Goal: Transaction & Acquisition: Purchase product/service

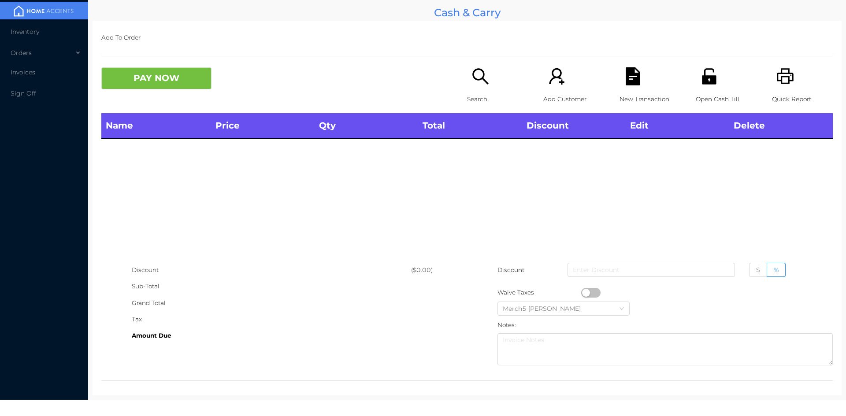
click at [482, 81] on icon "icon: search" at bounding box center [480, 76] width 16 height 16
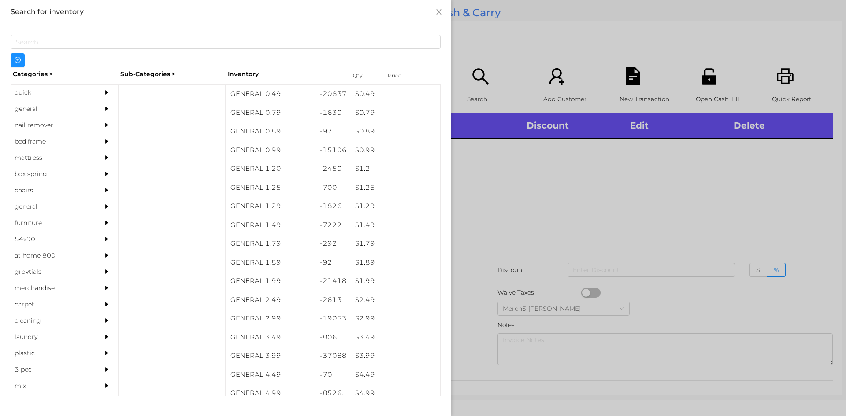
click at [574, 203] on div at bounding box center [423, 208] width 846 height 416
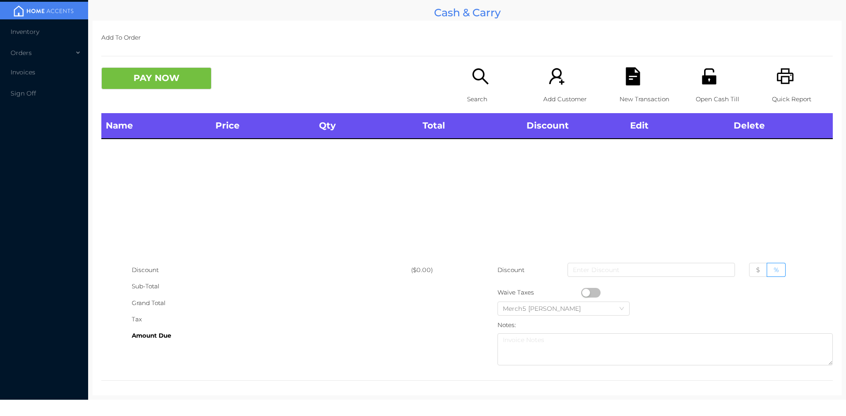
click at [702, 84] on icon "icon: unlock" at bounding box center [709, 76] width 14 height 16
click at [471, 84] on icon "icon: search" at bounding box center [480, 76] width 18 height 18
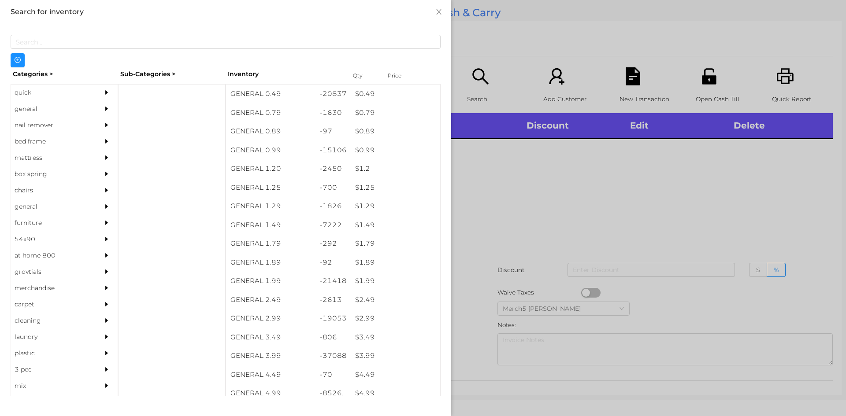
click at [100, 100] on div at bounding box center [109, 93] width 18 height 16
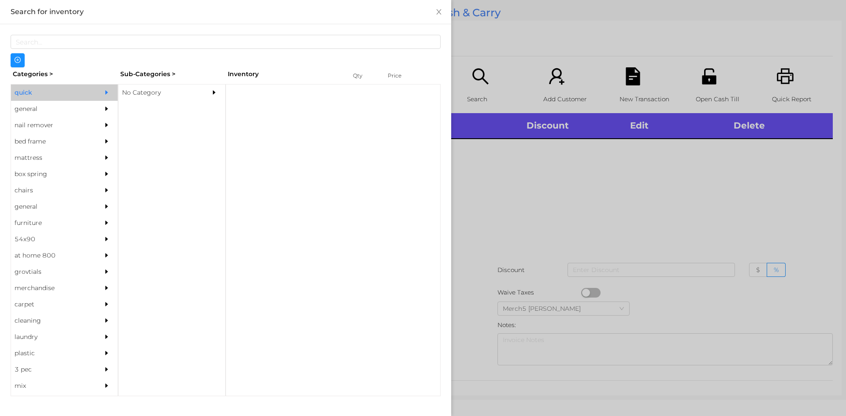
click at [85, 105] on div "general" at bounding box center [51, 109] width 80 height 16
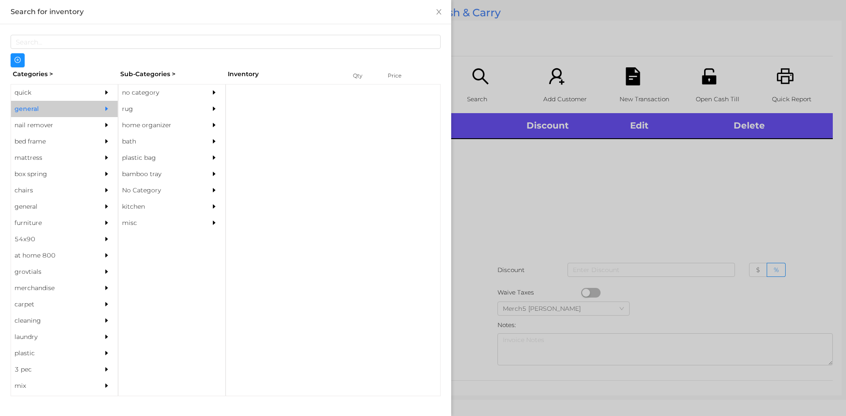
click at [135, 95] on div "no category" at bounding box center [158, 93] width 80 height 16
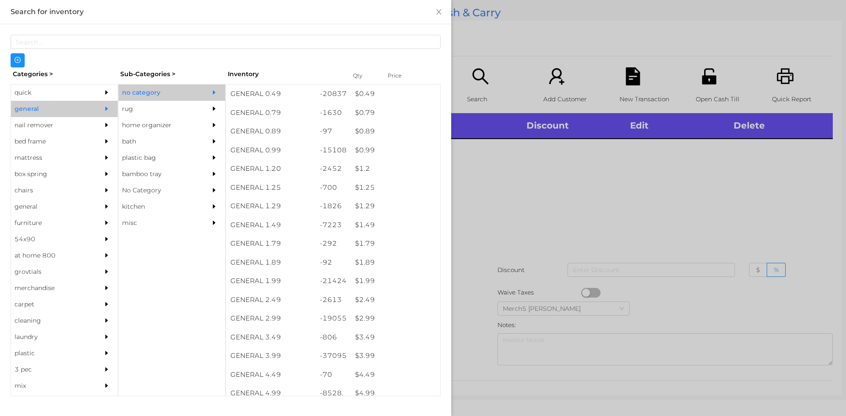
scroll to position [308, 0]
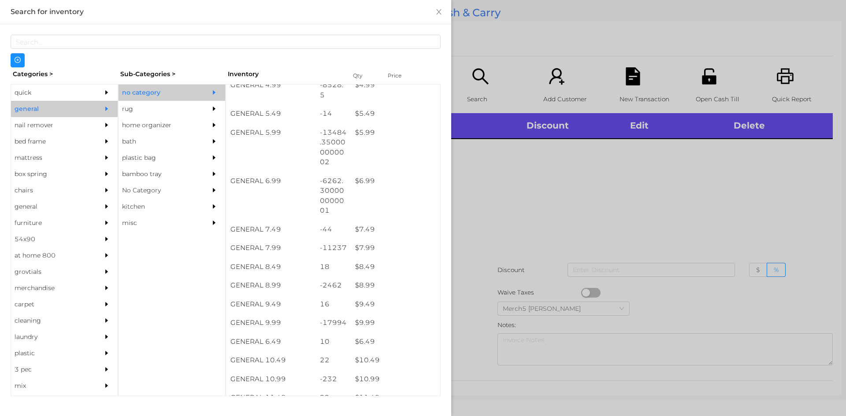
click at [664, 237] on div at bounding box center [423, 208] width 846 height 416
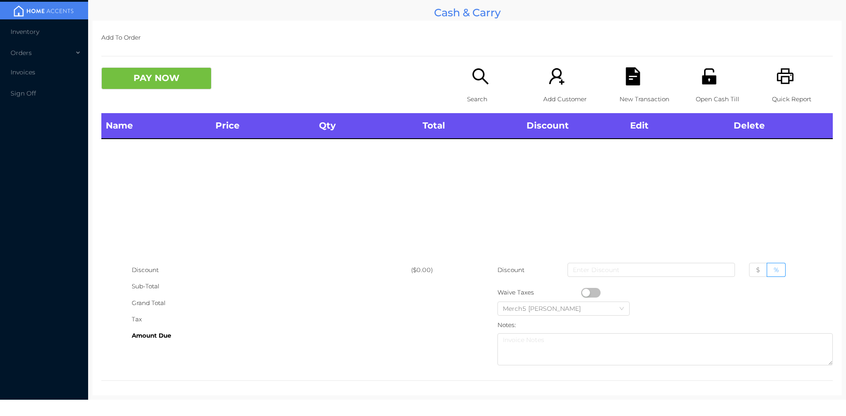
click at [467, 66] on div "Add To Order PAY NOW Search Add Customer New Transaction Open Cash Till Quick R…" at bounding box center [466, 208] width 749 height 375
click at [487, 86] on div "Search" at bounding box center [497, 90] width 61 height 46
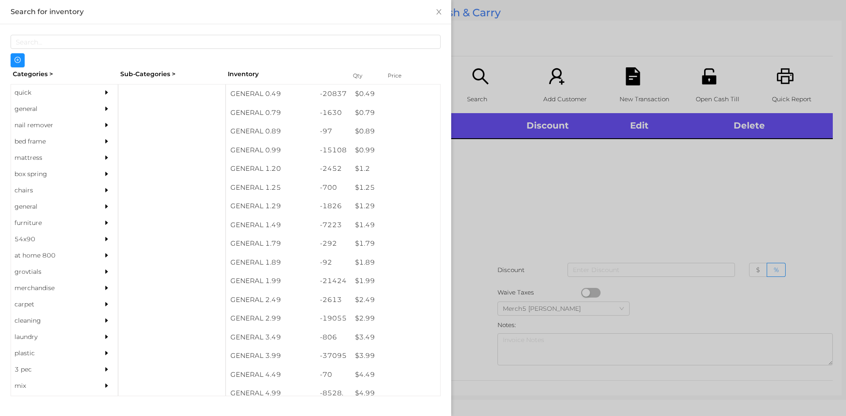
click at [89, 110] on div "general" at bounding box center [64, 109] width 107 height 16
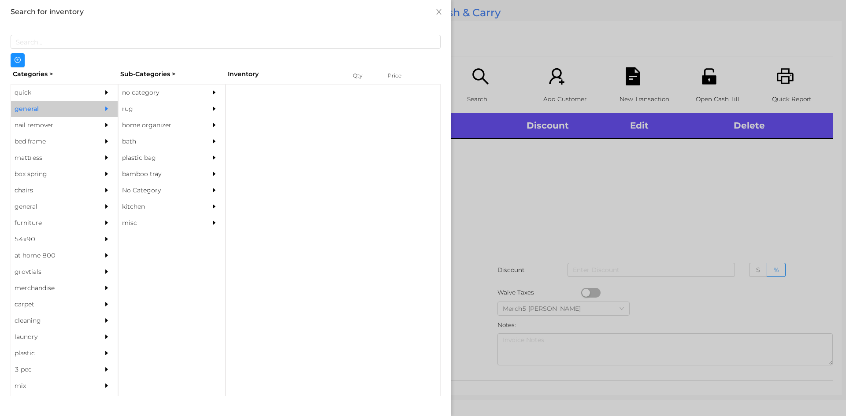
click at [193, 95] on div "no category" at bounding box center [158, 93] width 80 height 16
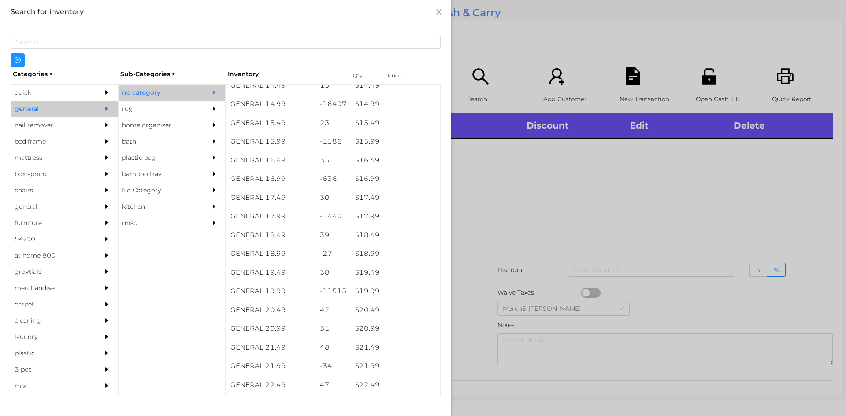
scroll to position [837, 0]
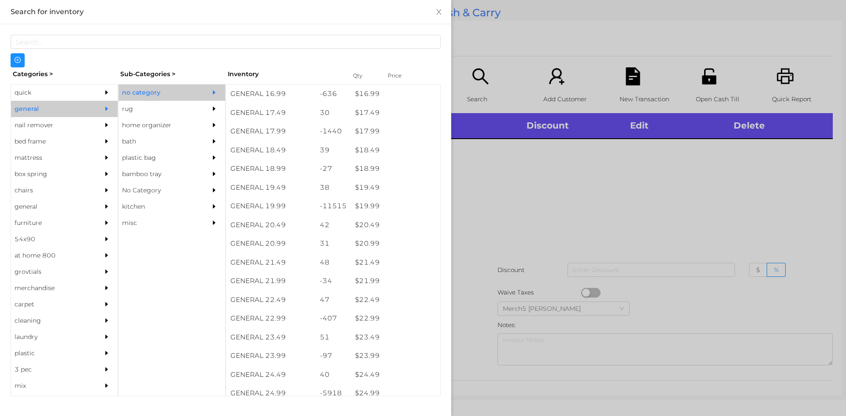
click at [515, 183] on div at bounding box center [423, 208] width 846 height 416
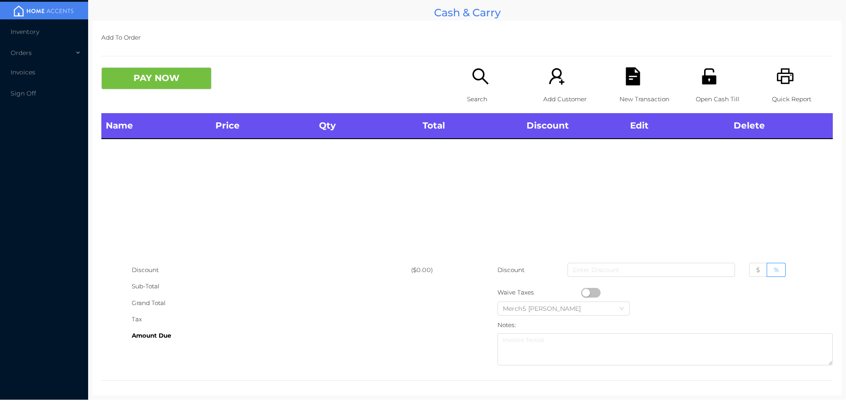
click at [477, 80] on icon "icon: search" at bounding box center [480, 76] width 16 height 16
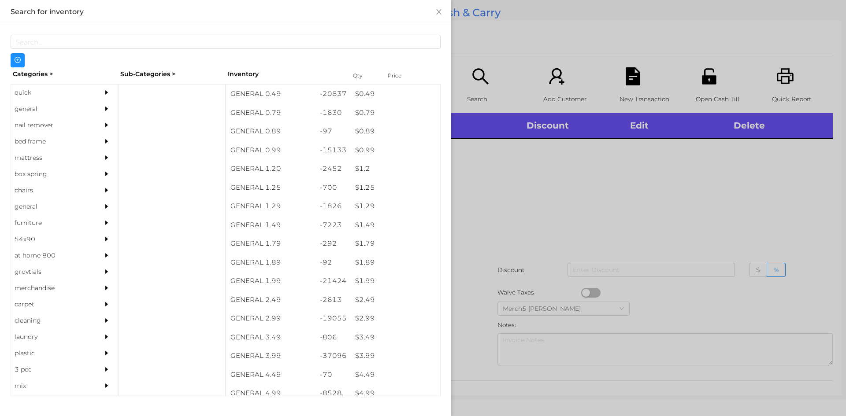
click at [72, 106] on div "general" at bounding box center [51, 109] width 80 height 16
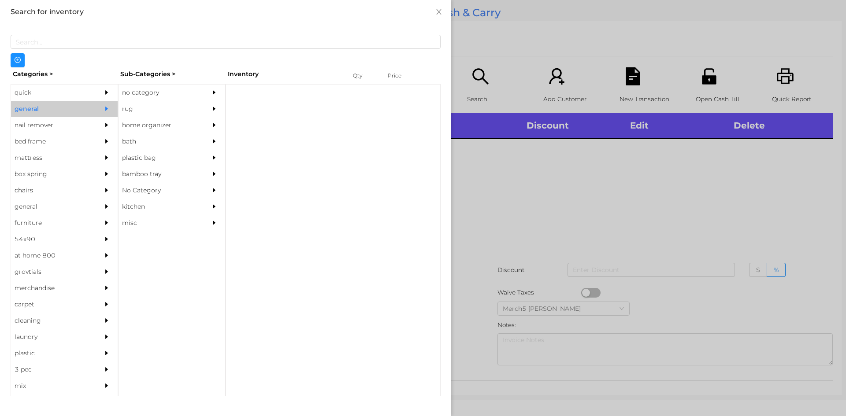
click at [170, 101] on div "rug" at bounding box center [158, 109] width 80 height 16
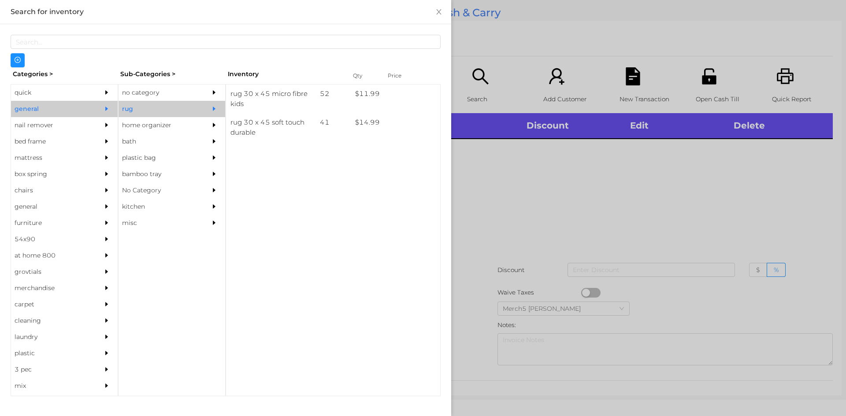
click at [193, 89] on div "no category" at bounding box center [158, 93] width 80 height 16
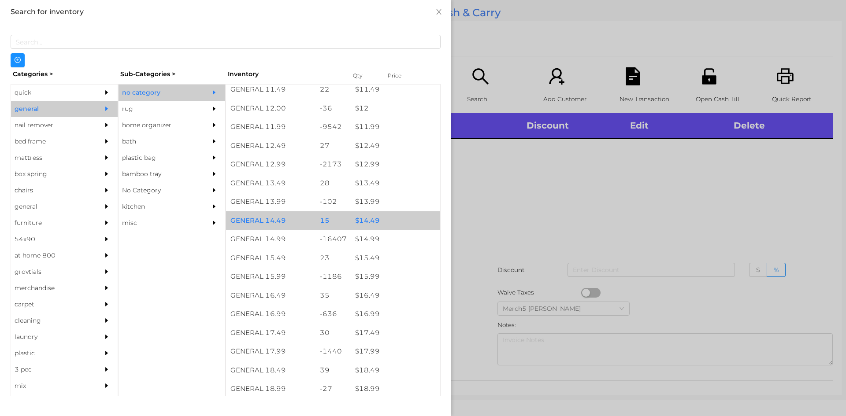
scroll to position [793, 0]
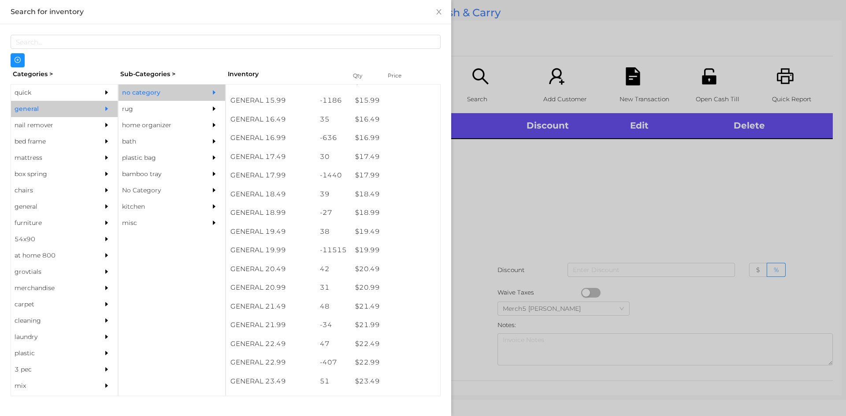
click at [539, 209] on div at bounding box center [423, 208] width 846 height 416
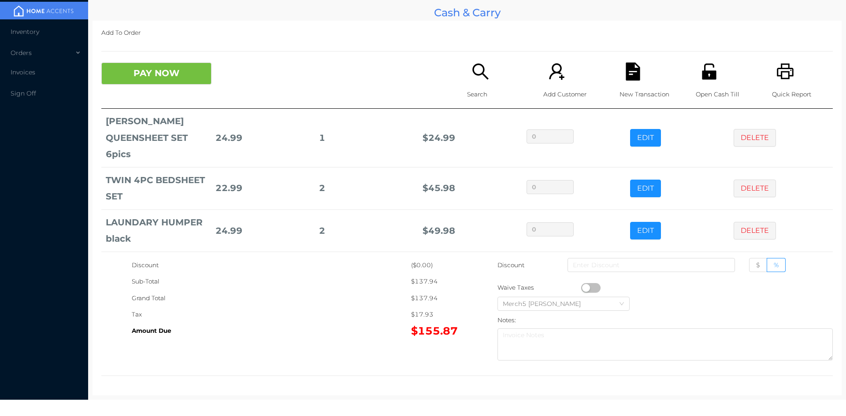
scroll to position [26, 0]
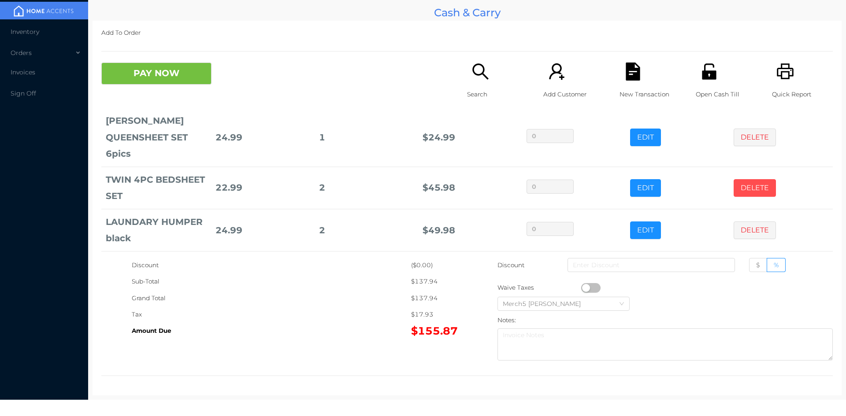
click at [749, 185] on button "DELETE" at bounding box center [754, 188] width 42 height 18
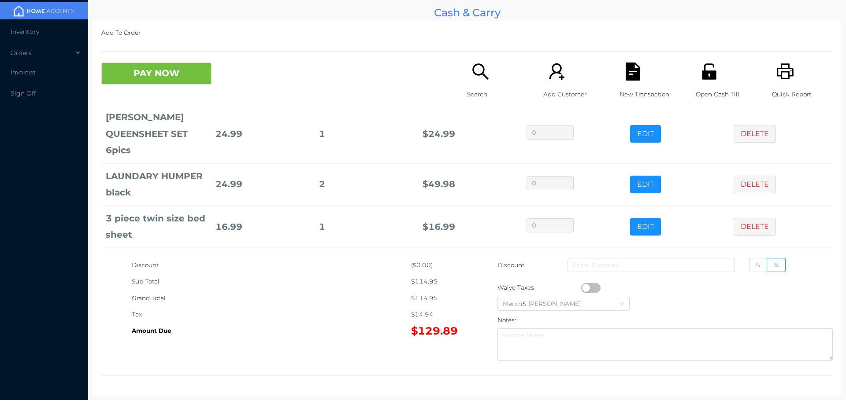
scroll to position [72, 0]
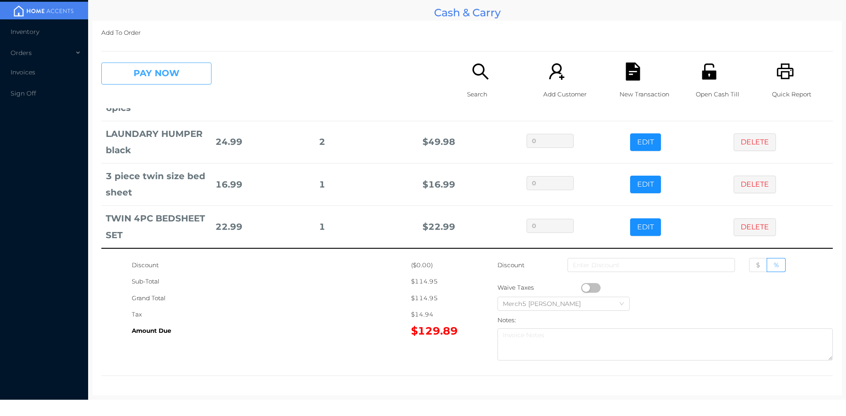
click at [189, 74] on button "PAY NOW" at bounding box center [156, 74] width 110 height 22
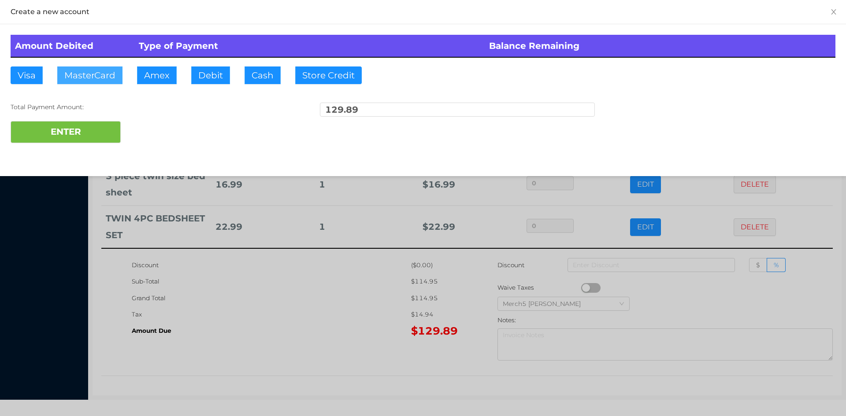
click at [105, 74] on button "MasterCard" at bounding box center [89, 75] width 65 height 18
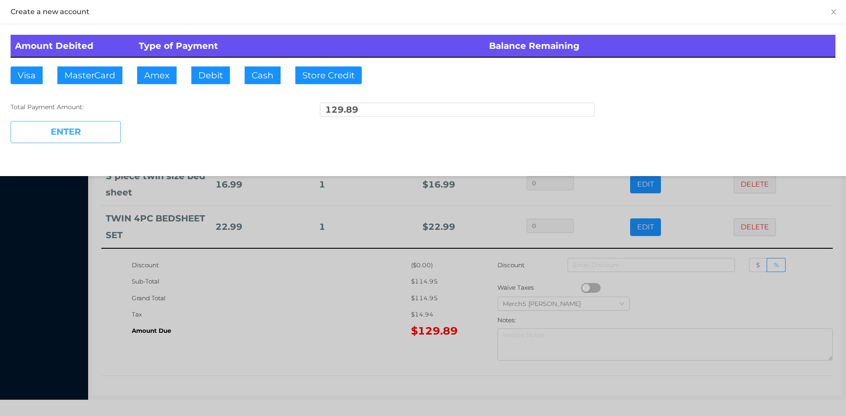
click at [105, 135] on button "ENTER" at bounding box center [66, 132] width 110 height 22
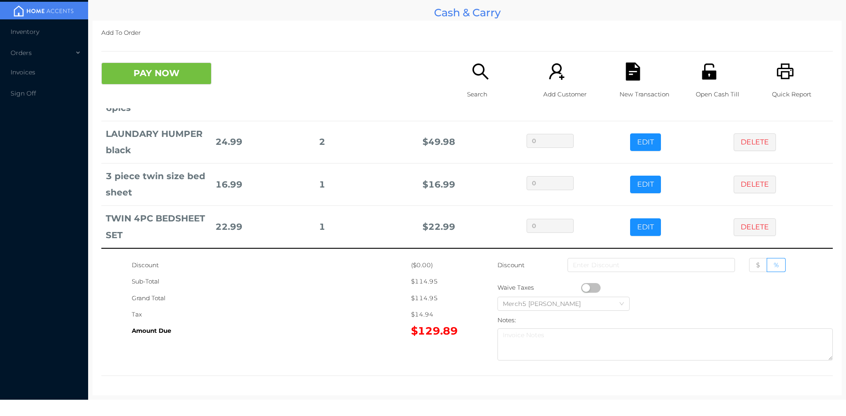
scroll to position [0, 0]
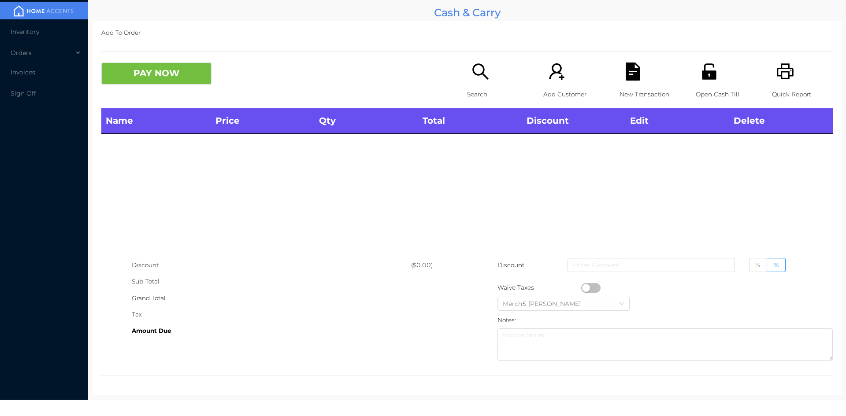
click at [480, 75] on icon "icon: search" at bounding box center [480, 71] width 16 height 16
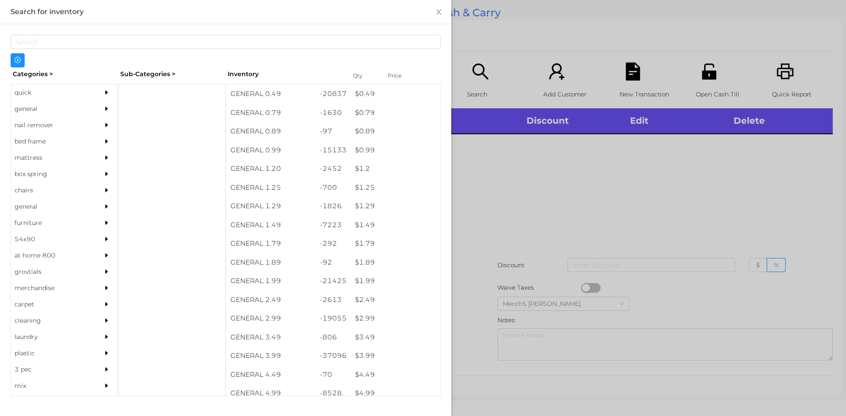
click at [92, 110] on div "general" at bounding box center [64, 109] width 107 height 16
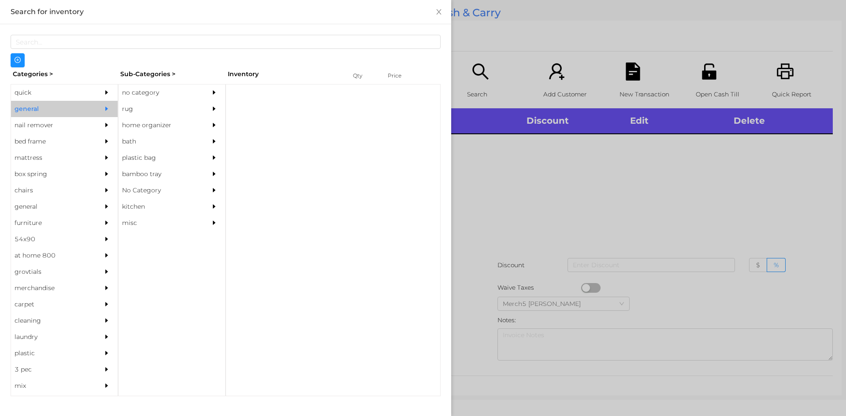
click at [190, 88] on div "no category" at bounding box center [158, 93] width 80 height 16
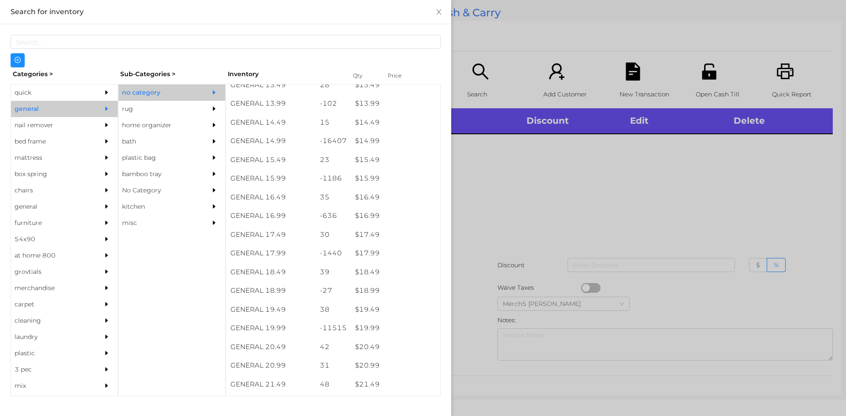
scroll to position [713, 0]
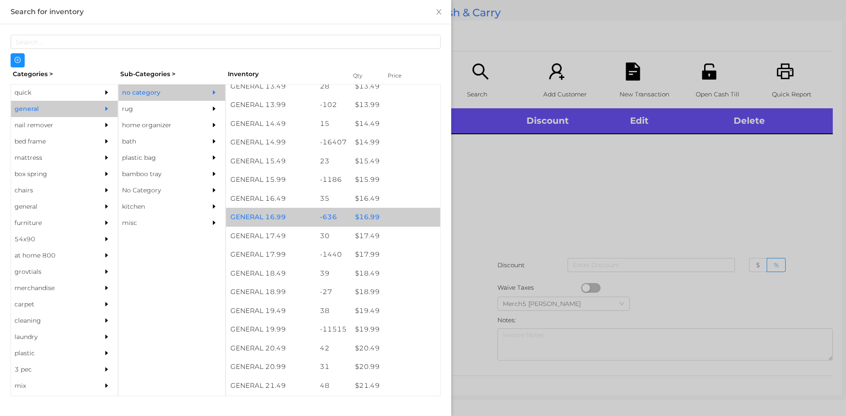
click at [399, 217] on div "$ 16.99" at bounding box center [395, 217] width 89 height 19
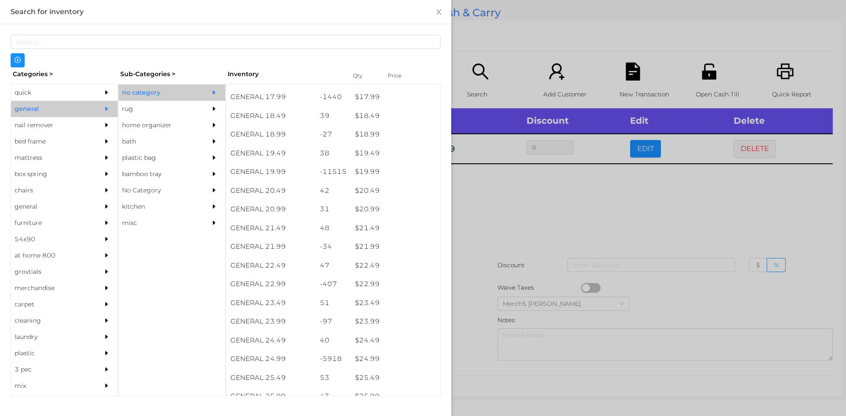
scroll to position [871, 0]
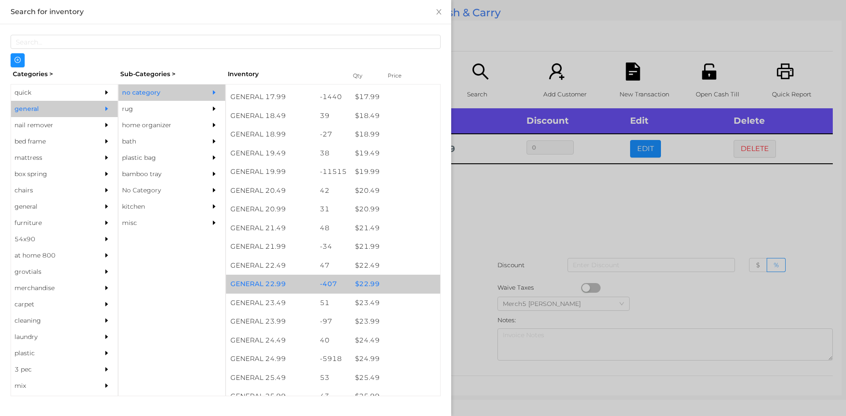
click at [397, 285] on div "$ 22.99" at bounding box center [395, 284] width 89 height 19
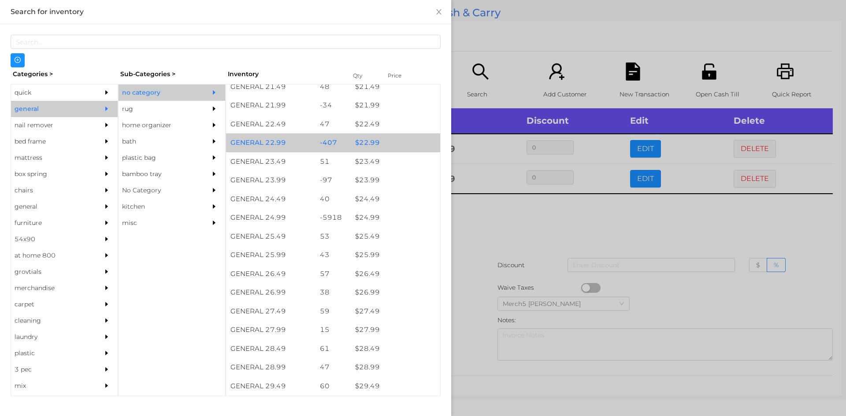
scroll to position [1014, 0]
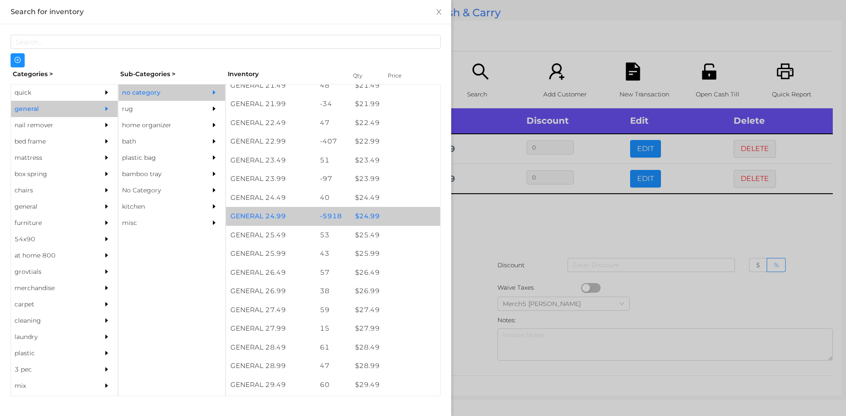
click at [385, 218] on div "$ 24.99" at bounding box center [395, 216] width 89 height 19
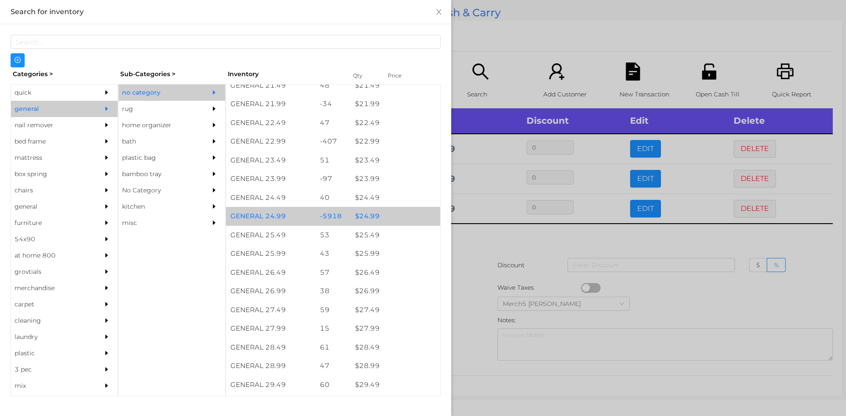
click at [414, 218] on div "$ 24.99" at bounding box center [395, 216] width 89 height 19
click at [415, 218] on div "$ 24.99" at bounding box center [395, 216] width 89 height 19
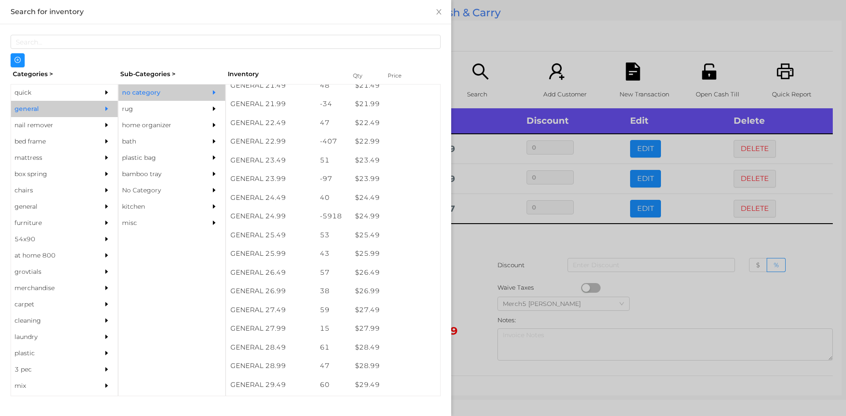
click at [481, 243] on div at bounding box center [423, 208] width 846 height 416
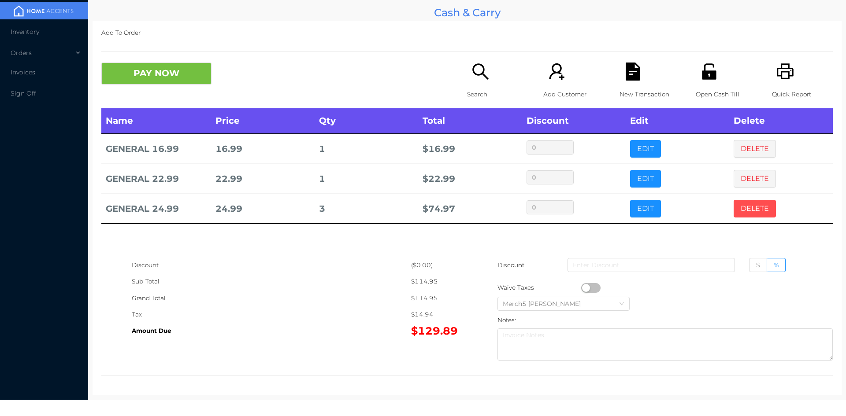
click at [753, 209] on button "DELETE" at bounding box center [754, 209] width 42 height 18
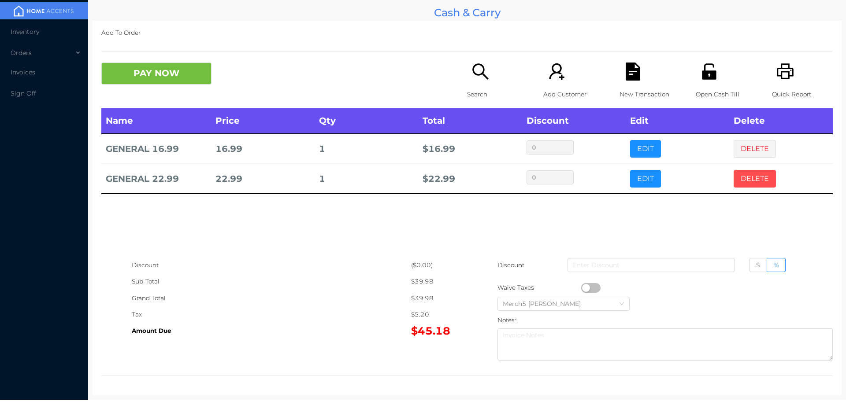
click at [755, 184] on button "DELETE" at bounding box center [754, 179] width 42 height 18
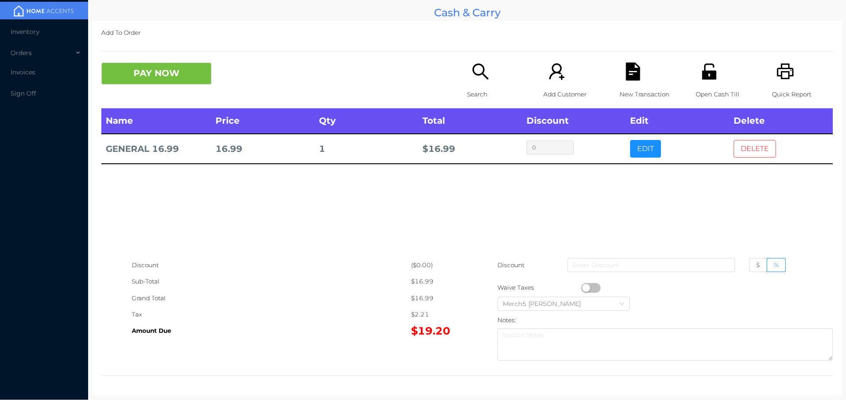
click at [763, 151] on button "DELETE" at bounding box center [754, 149] width 42 height 18
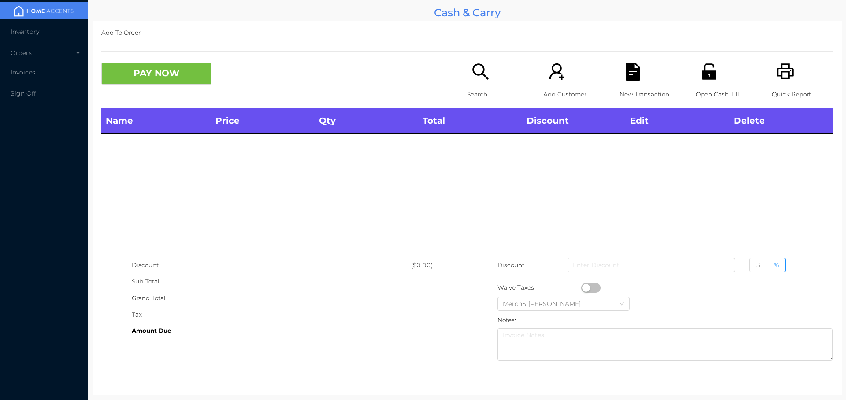
click at [473, 70] on icon "icon: search" at bounding box center [480, 72] width 18 height 18
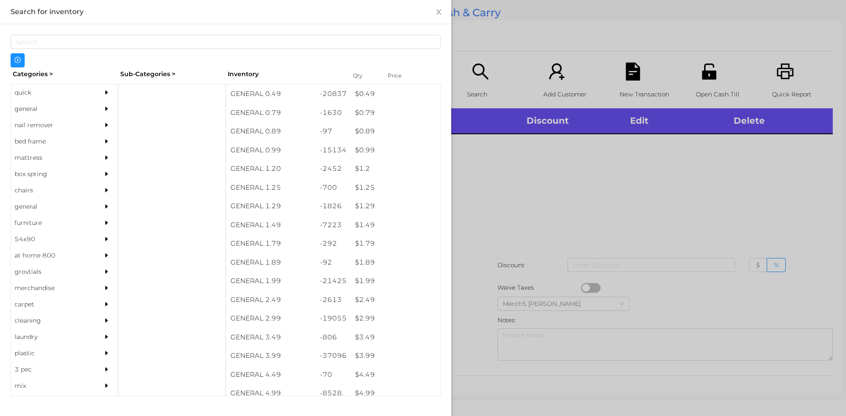
click at [581, 179] on div at bounding box center [423, 208] width 846 height 416
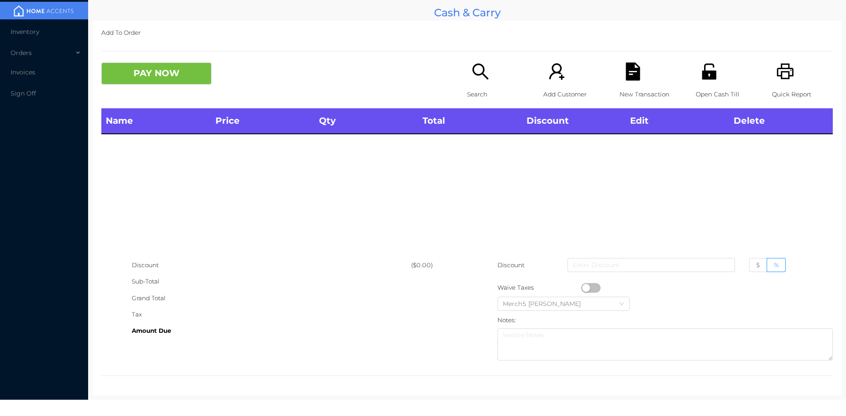
click at [776, 71] on icon "icon: printer" at bounding box center [785, 72] width 18 height 18
click at [472, 64] on icon "icon: search" at bounding box center [480, 72] width 18 height 18
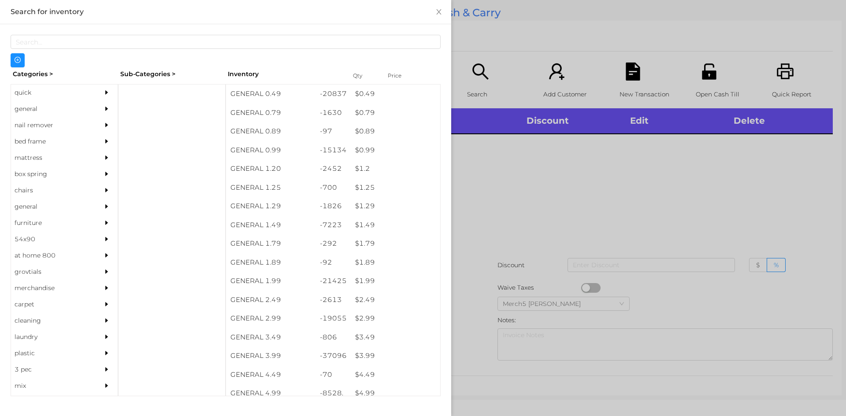
click at [109, 111] on div at bounding box center [109, 109] width 18 height 16
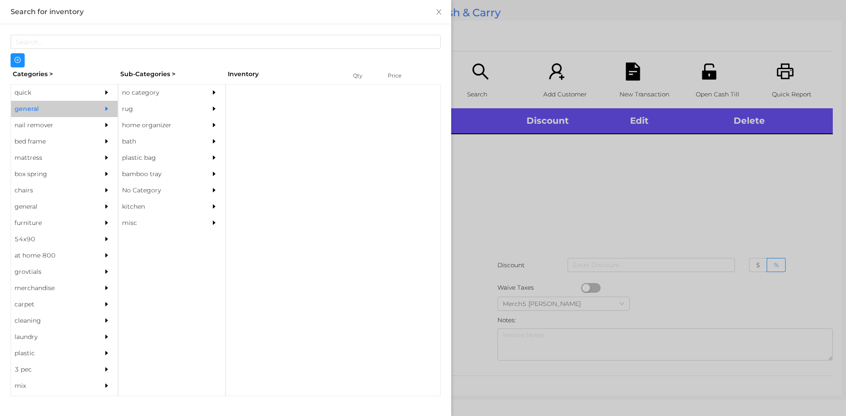
click at [204, 94] on div "no category" at bounding box center [171, 93] width 107 height 16
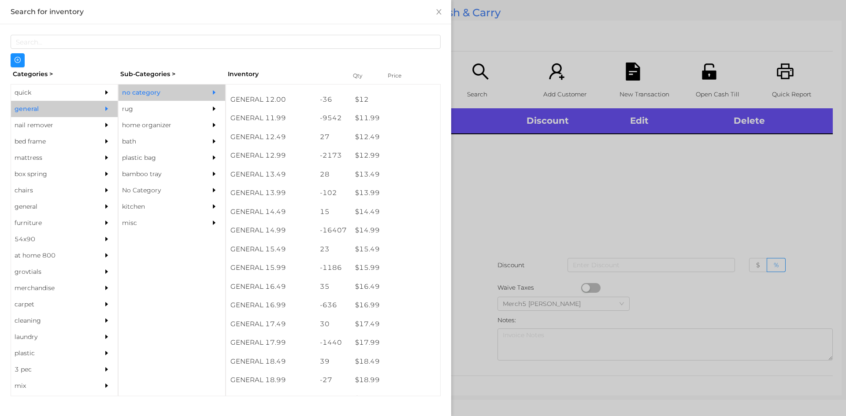
scroll to position [705, 0]
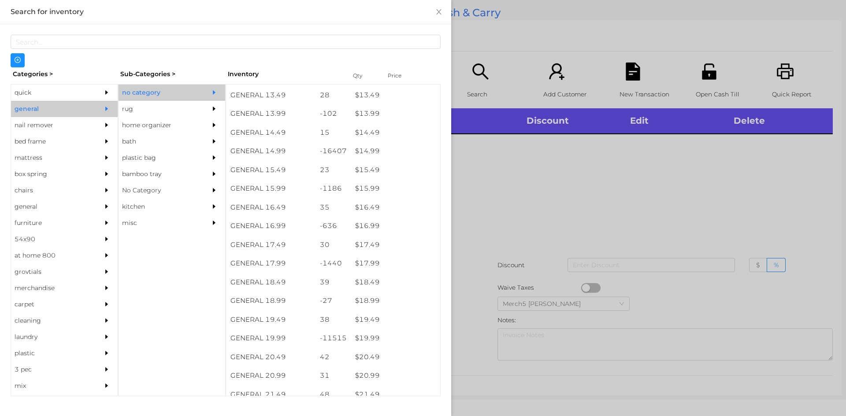
click at [528, 224] on div at bounding box center [423, 208] width 846 height 416
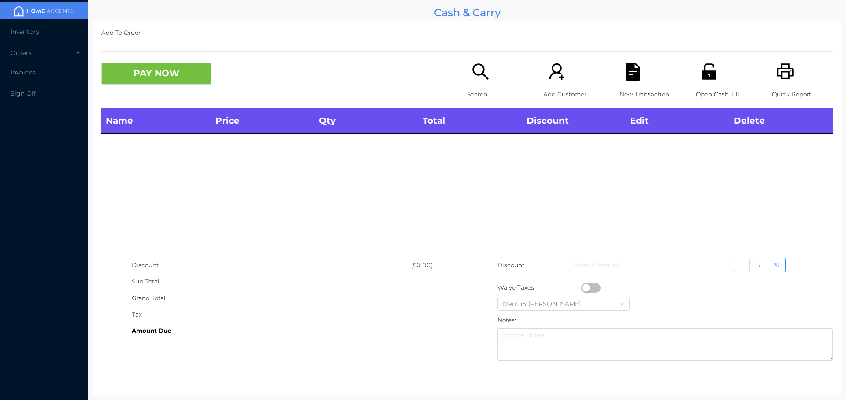
click at [703, 71] on icon "icon: unlock" at bounding box center [709, 71] width 14 height 16
click at [700, 80] on icon "icon: unlock" at bounding box center [709, 72] width 18 height 18
click at [484, 71] on icon "icon: search" at bounding box center [480, 72] width 18 height 18
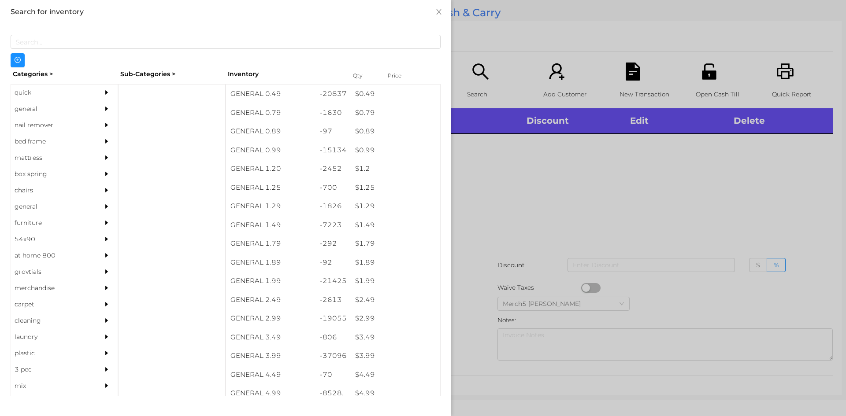
click at [93, 110] on div "general" at bounding box center [64, 109] width 107 height 16
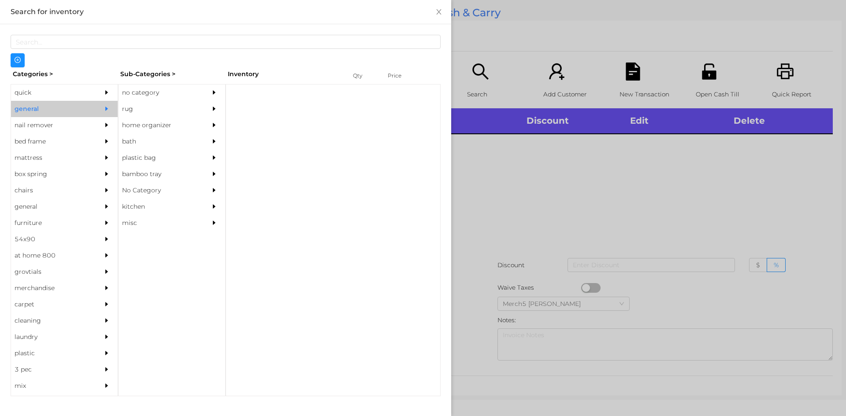
click at [170, 87] on div "no category" at bounding box center [158, 93] width 80 height 16
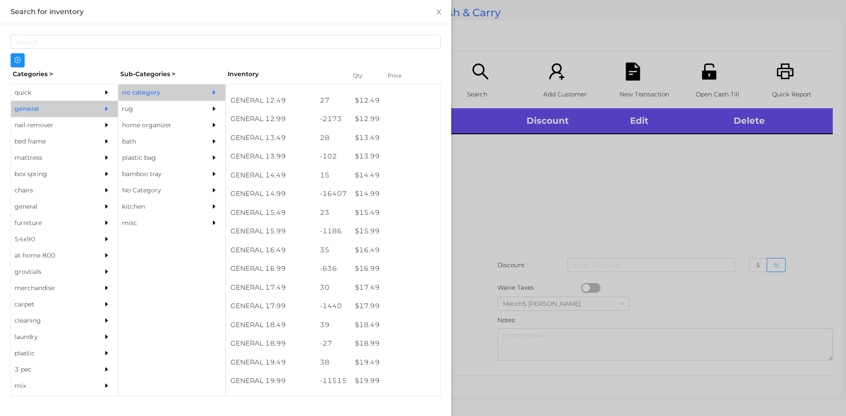
scroll to position [663, 0]
click at [393, 307] on div "$ 17.99" at bounding box center [395, 305] width 89 height 19
click at [574, 224] on div at bounding box center [423, 208] width 846 height 416
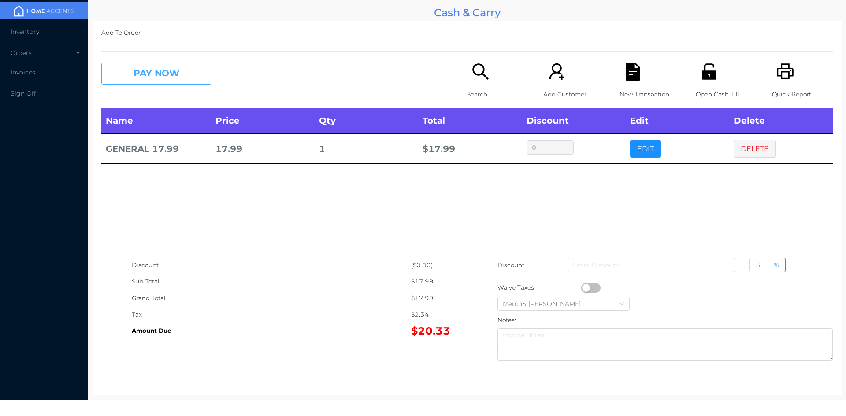
click at [188, 79] on button "PAY NOW" at bounding box center [156, 74] width 110 height 22
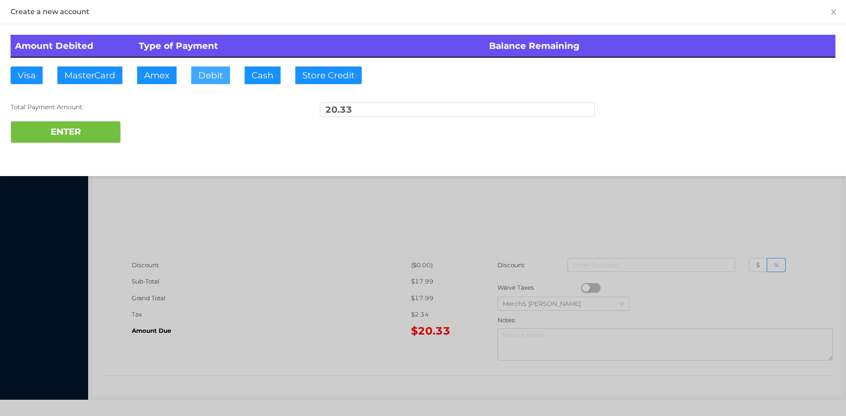
click at [209, 76] on button "Debit" at bounding box center [210, 75] width 39 height 18
click at [97, 127] on button "ENTER" at bounding box center [66, 132] width 110 height 22
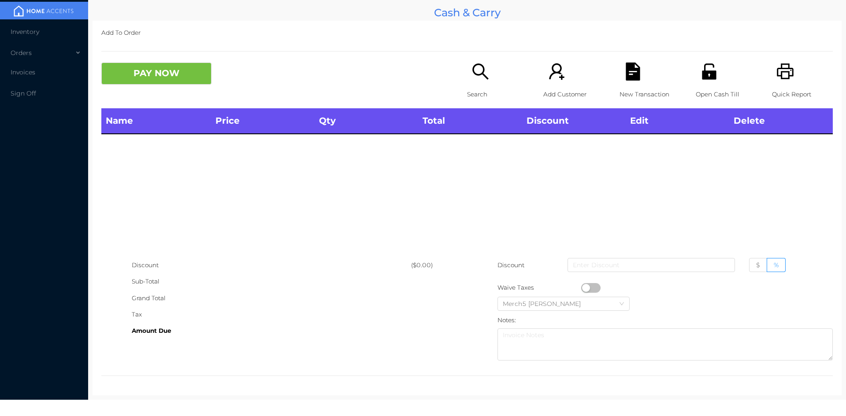
click at [477, 68] on icon "icon: search" at bounding box center [480, 72] width 18 height 18
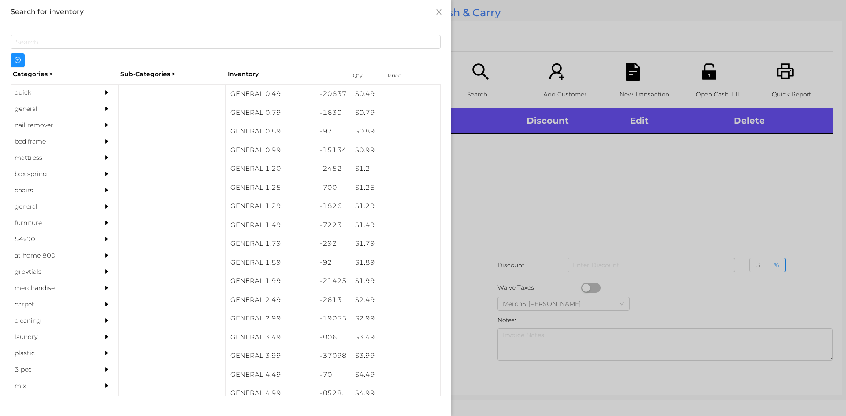
click at [87, 110] on div "general" at bounding box center [64, 109] width 107 height 16
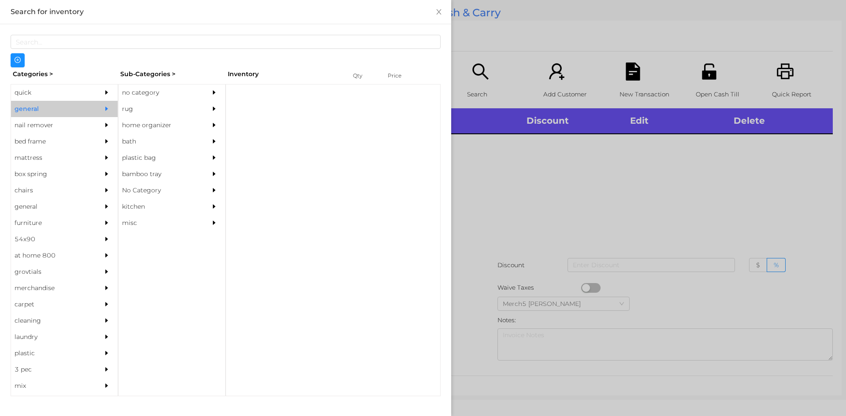
click at [168, 87] on div "no category" at bounding box center [158, 93] width 80 height 16
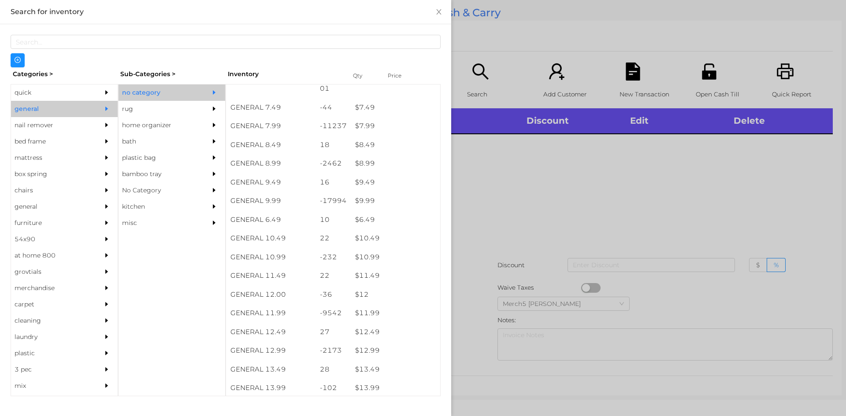
scroll to position [432, 0]
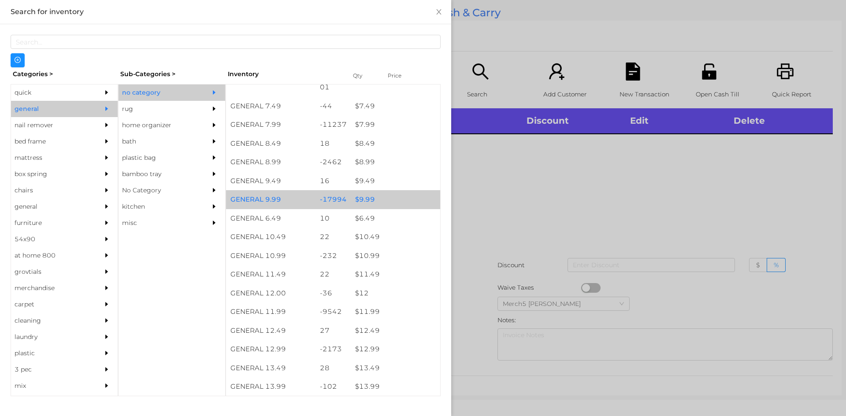
click at [406, 198] on div "$ 9.99" at bounding box center [395, 199] width 89 height 19
click at [409, 199] on div "$ 9.99" at bounding box center [395, 199] width 89 height 19
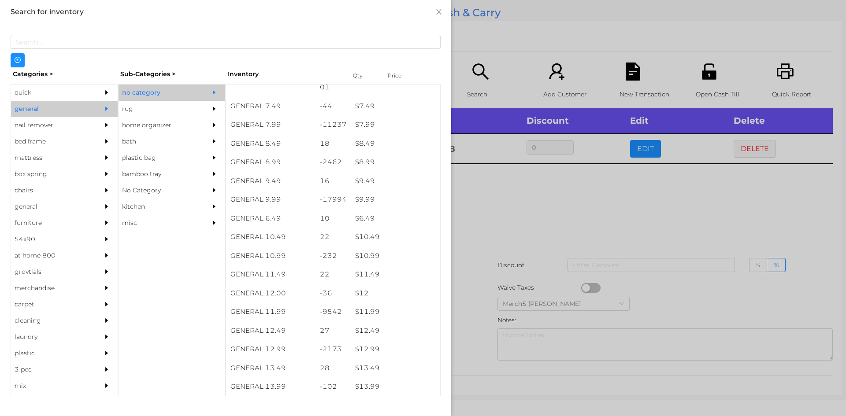
click at [538, 208] on div at bounding box center [423, 208] width 846 height 416
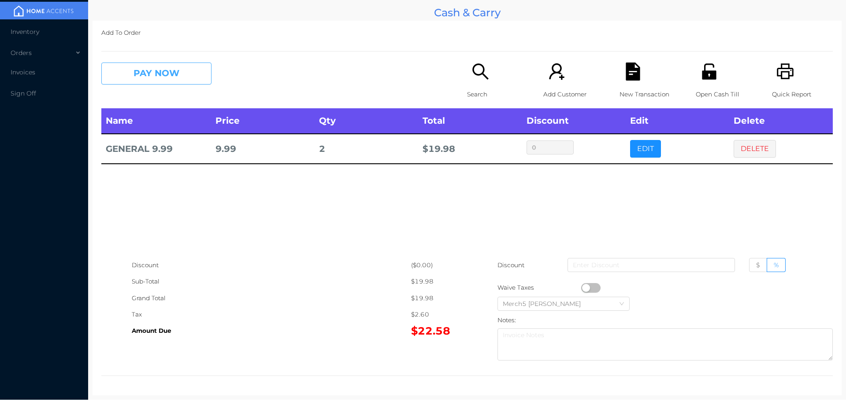
click at [189, 80] on button "PAY NOW" at bounding box center [156, 74] width 110 height 22
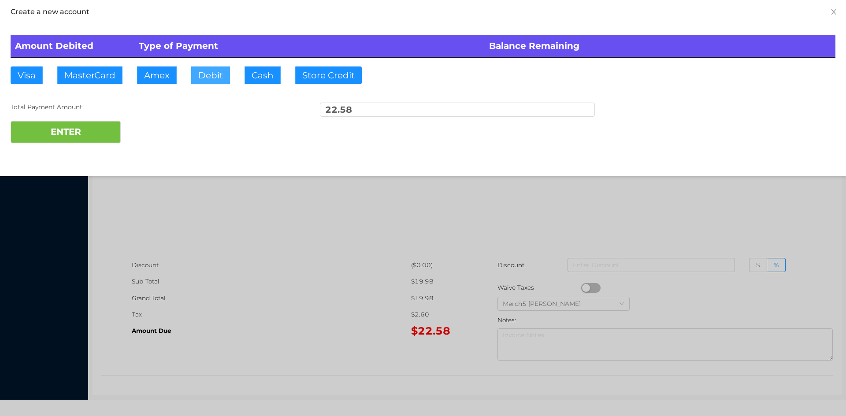
click at [213, 81] on button "Debit" at bounding box center [210, 75] width 39 height 18
click at [100, 132] on button "ENTER" at bounding box center [66, 132] width 110 height 22
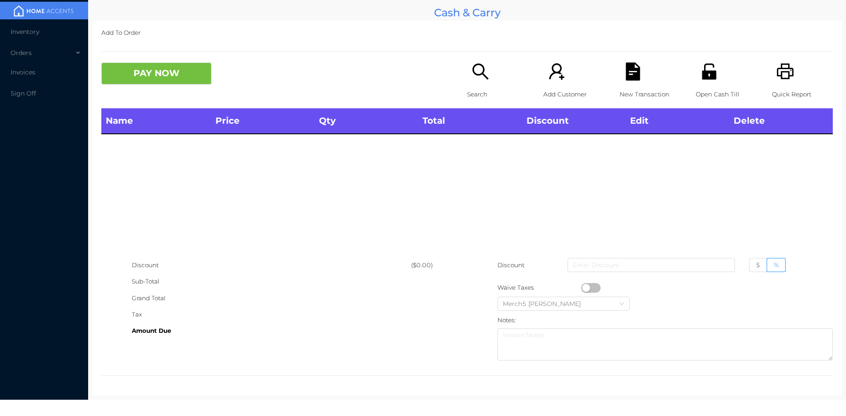
click at [479, 87] on p "Search" at bounding box center [497, 94] width 61 height 16
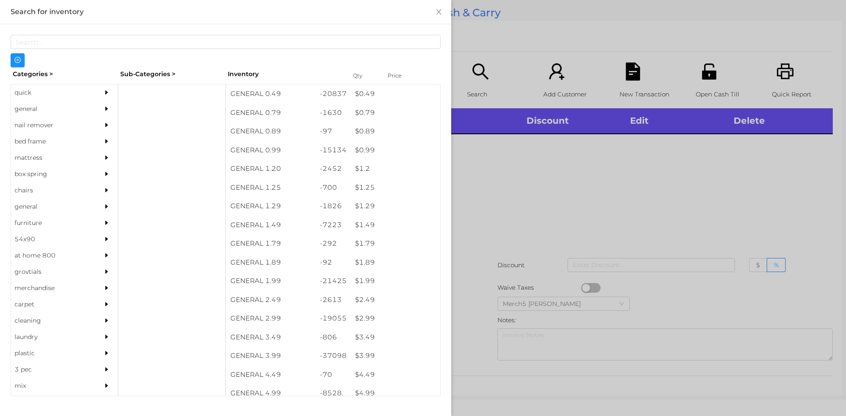
drag, startPoint x: 91, startPoint y: 107, endPoint x: 113, endPoint y: 108, distance: 22.1
click at [92, 107] on div "general" at bounding box center [64, 109] width 107 height 16
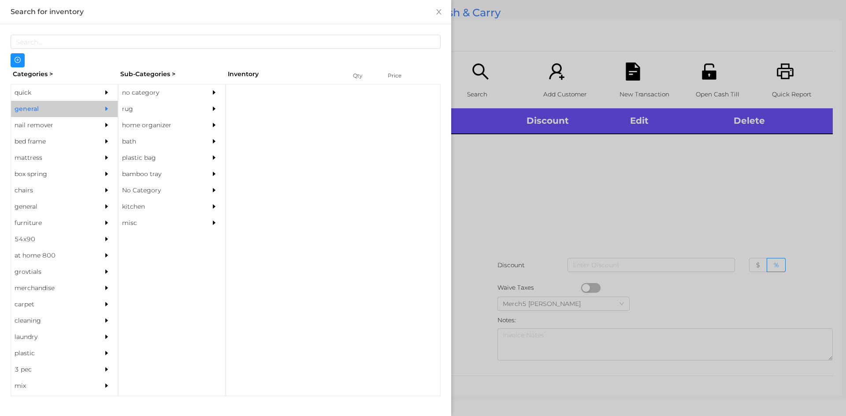
click at [197, 94] on div "no category" at bounding box center [158, 93] width 80 height 16
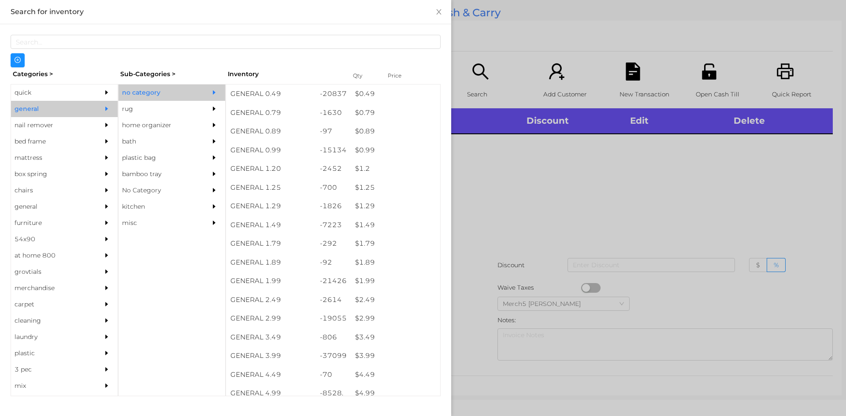
scroll to position [220, 0]
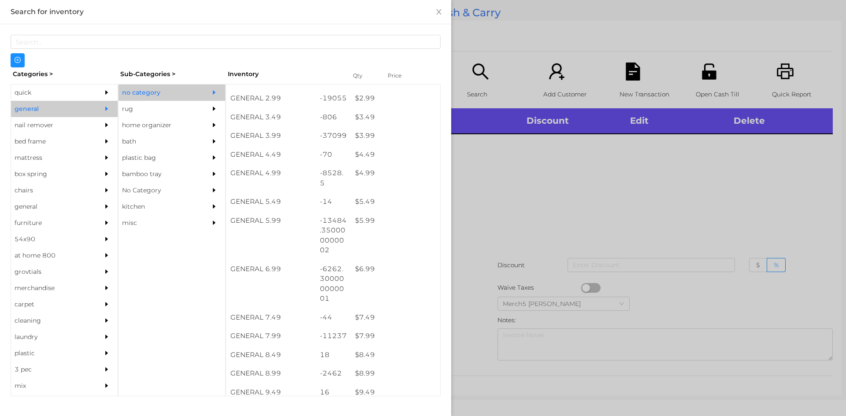
click at [750, 226] on div at bounding box center [423, 208] width 846 height 416
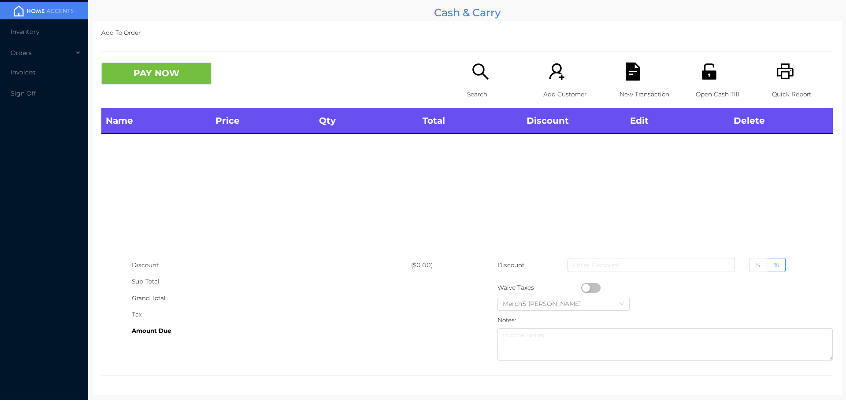
click at [779, 73] on icon "icon: printer" at bounding box center [784, 71] width 17 height 16
click at [707, 78] on icon "icon: unlock" at bounding box center [709, 71] width 14 height 16
click at [482, 76] on icon "icon: search" at bounding box center [480, 71] width 16 height 16
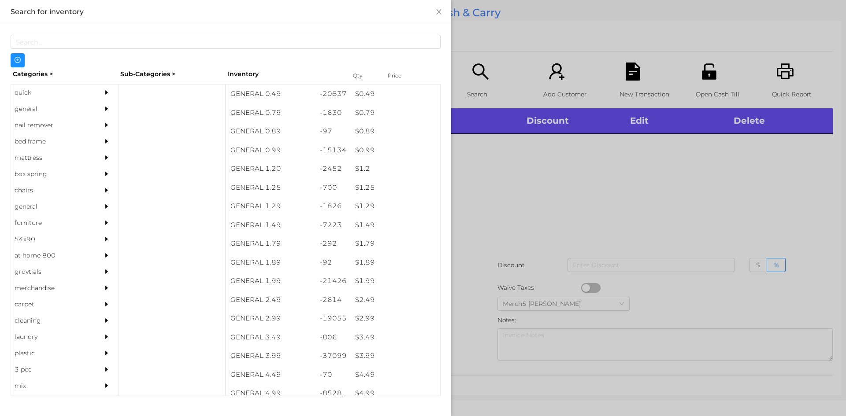
click at [100, 105] on div at bounding box center [109, 109] width 18 height 16
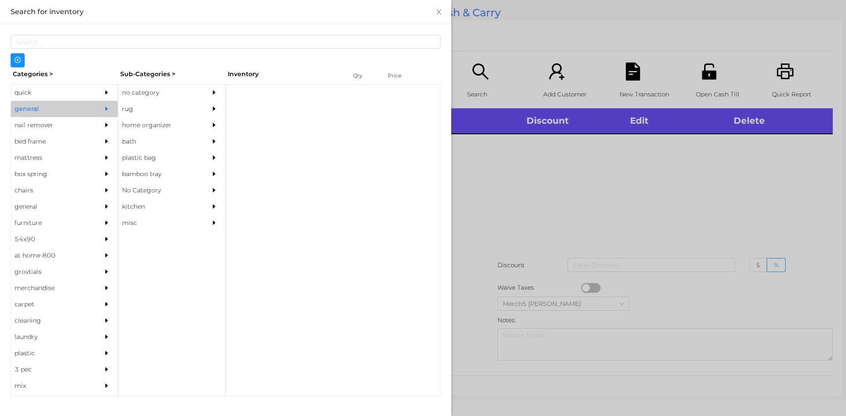
click at [163, 90] on div "no category" at bounding box center [158, 93] width 80 height 16
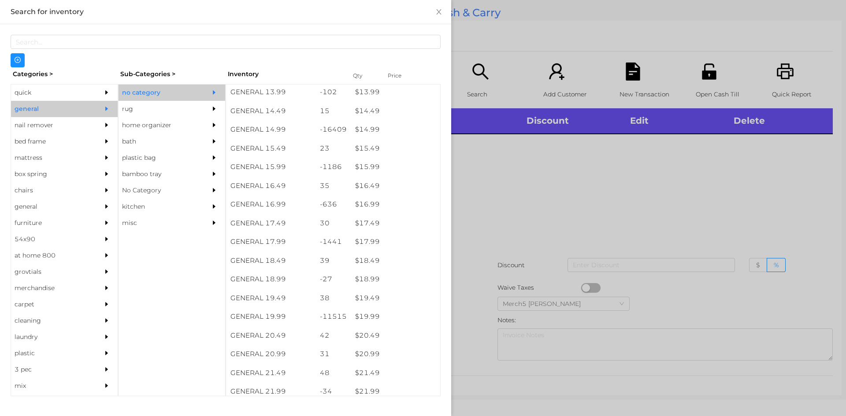
scroll to position [725, 0]
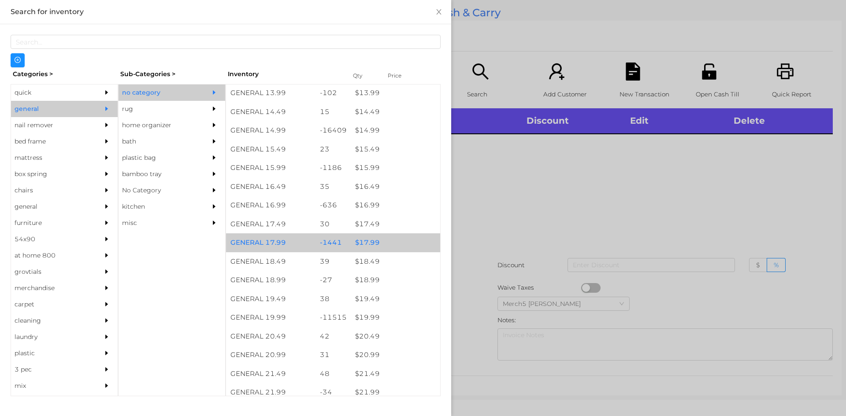
click at [384, 249] on div "$ 17.99" at bounding box center [395, 242] width 89 height 19
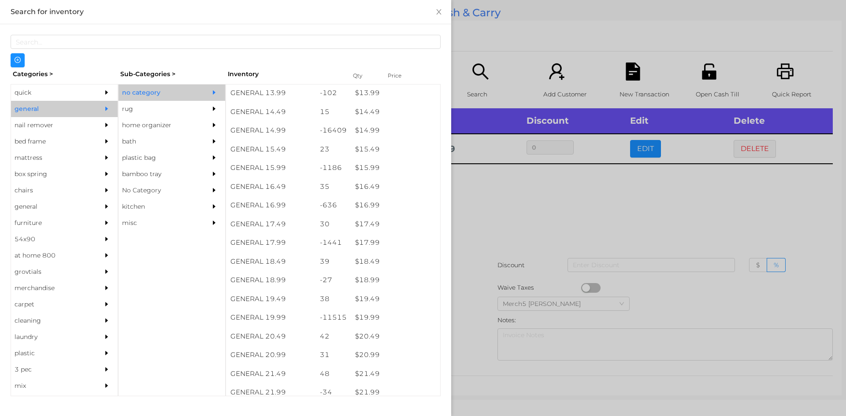
click at [541, 222] on div at bounding box center [423, 208] width 846 height 416
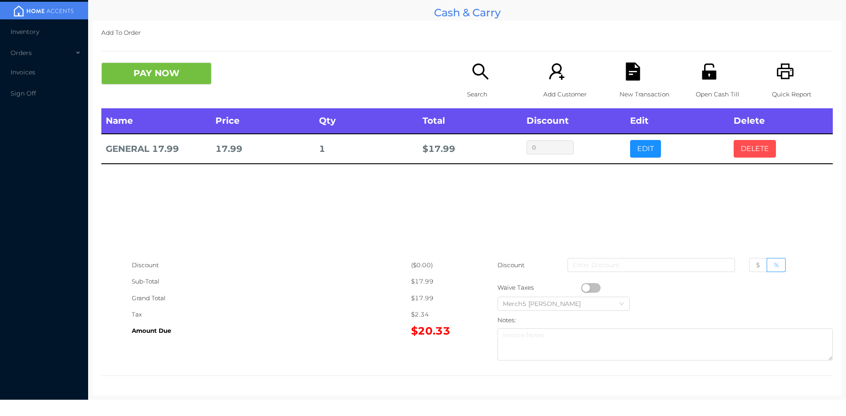
click at [745, 155] on button "DELETE" at bounding box center [754, 149] width 42 height 18
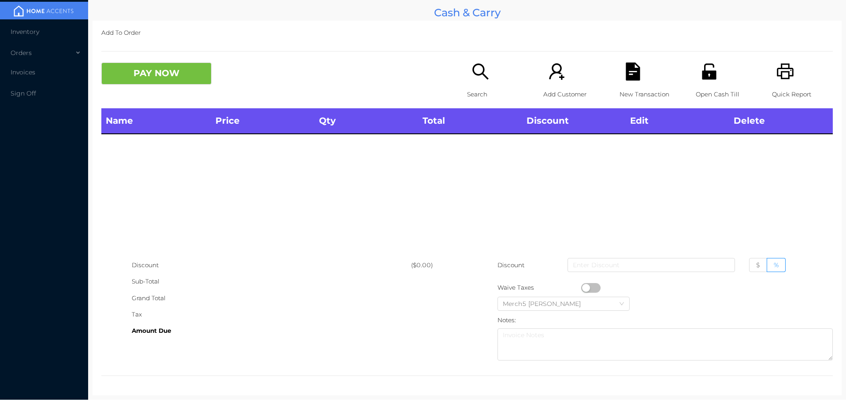
click at [471, 78] on icon "icon: search" at bounding box center [480, 72] width 18 height 18
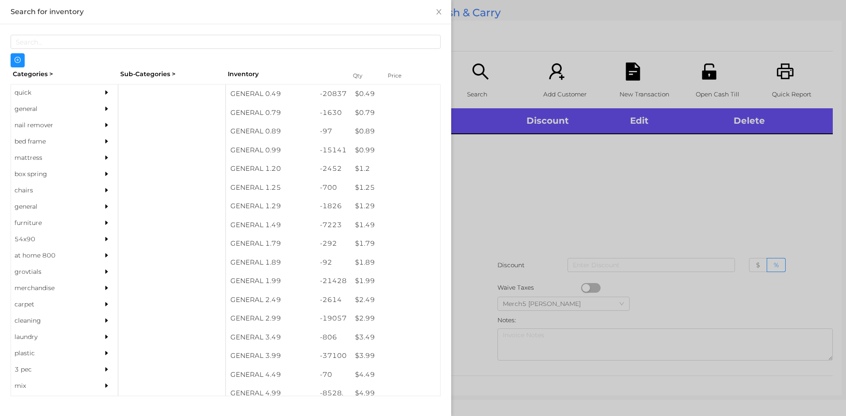
click at [85, 111] on div "general" at bounding box center [51, 109] width 80 height 16
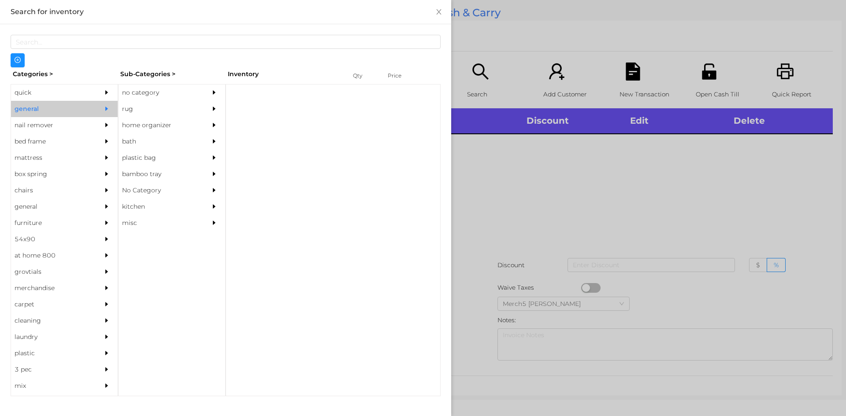
click at [207, 93] on div at bounding box center [216, 93] width 18 height 16
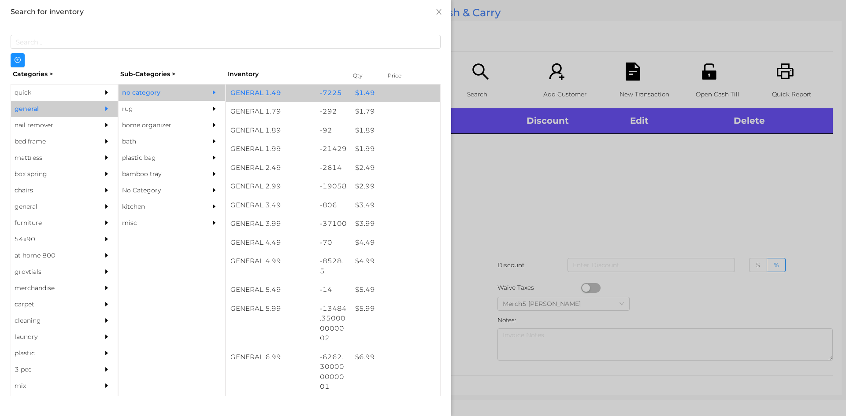
scroll to position [264, 0]
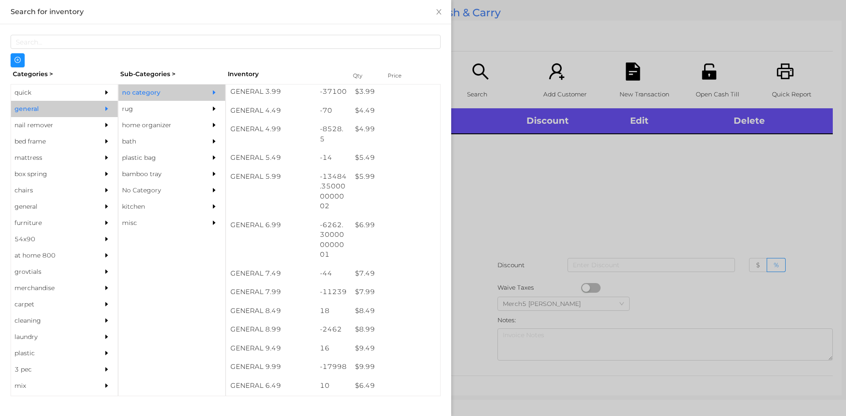
click at [483, 192] on div at bounding box center [423, 208] width 846 height 416
